Goal: Navigation & Orientation: Find specific page/section

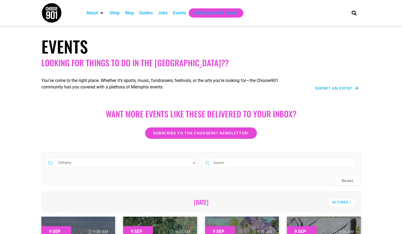
click at [176, 161] on select "Category Adults Only Career Comedy Education Family Family Friendly Festival Fi…" at bounding box center [126, 163] width 142 height 10
click at [214, 51] on h1 "Events" at bounding box center [201, 47] width 320 height 20
click at [130, 14] on div "Blog" at bounding box center [129, 13] width 9 height 7
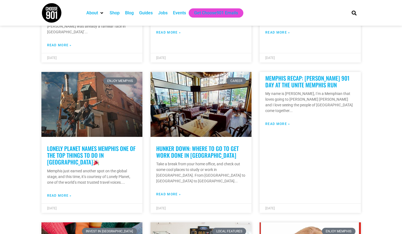
scroll to position [248, 0]
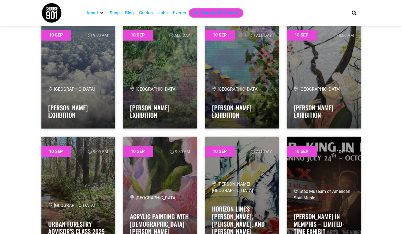
scroll to position [684, 0]
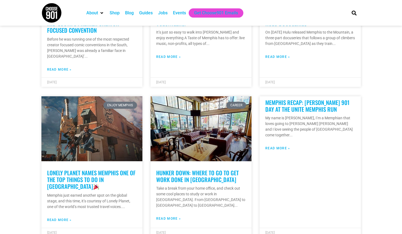
scroll to position [195, 0]
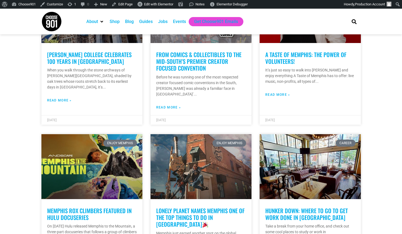
scroll to position [195, 0]
